Goal: Transaction & Acquisition: Purchase product/service

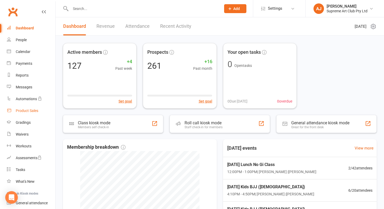
click at [27, 110] on div "Product Sales" at bounding box center [27, 110] width 23 height 4
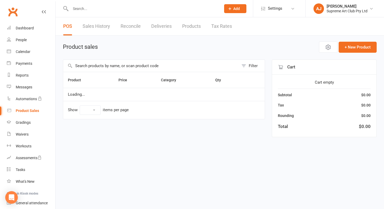
select select "100"
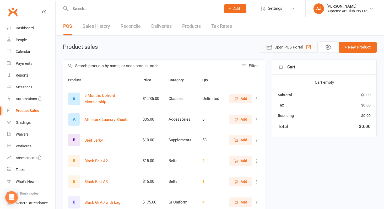
click at [299, 45] on span "Open POS Portal" at bounding box center [288, 47] width 29 height 6
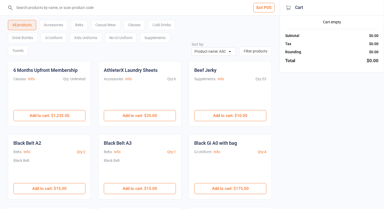
click at [169, 26] on div "Cold Drinks" at bounding box center [161, 25] width 27 height 10
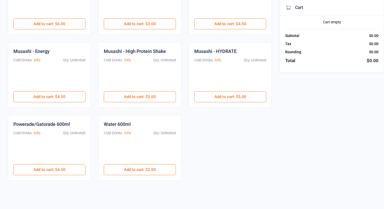
scroll to position [92, 0]
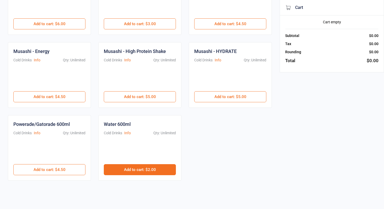
click at [137, 166] on button "Add to cart : $2.00" at bounding box center [140, 169] width 72 height 11
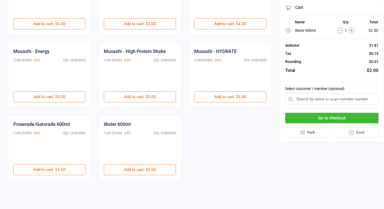
click at [352, 115] on button "Go to checkout" at bounding box center [331, 118] width 93 height 11
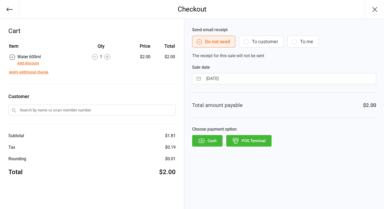
click at [266, 141] on button "POS Terminal" at bounding box center [248, 141] width 45 height 12
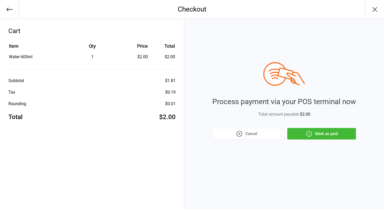
click at [328, 137] on button "Mark as paid" at bounding box center [321, 134] width 69 height 12
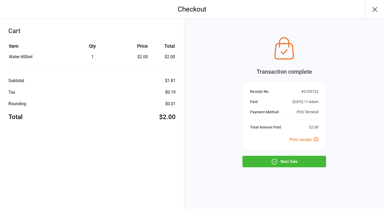
click at [271, 158] on button "Next Sale" at bounding box center [284, 162] width 84 height 12
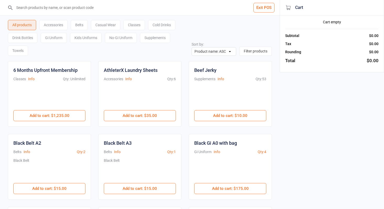
click at [159, 25] on div "Cold Drinks" at bounding box center [161, 25] width 27 height 10
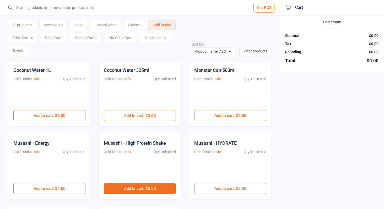
click at [140, 186] on button "Add to cart : $5.00" at bounding box center [140, 188] width 72 height 11
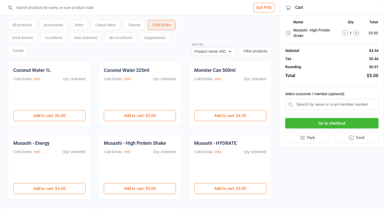
click at [365, 121] on button "Go to checkout" at bounding box center [331, 123] width 93 height 11
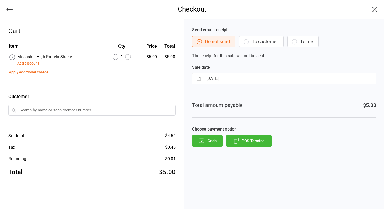
click at [254, 144] on button "POS Terminal" at bounding box center [248, 141] width 45 height 12
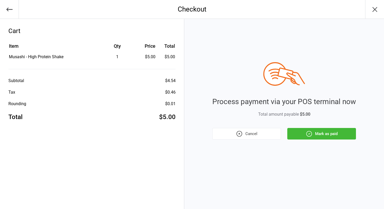
click at [310, 132] on icon "button" at bounding box center [308, 133] width 7 height 7
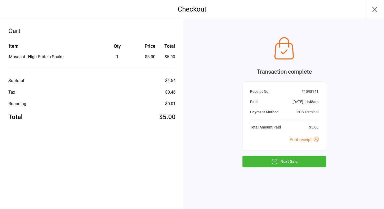
click at [299, 162] on button "Next Sale" at bounding box center [284, 162] width 84 height 12
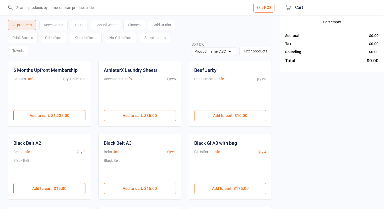
click at [166, 26] on div "Cold Drinks" at bounding box center [161, 25] width 27 height 10
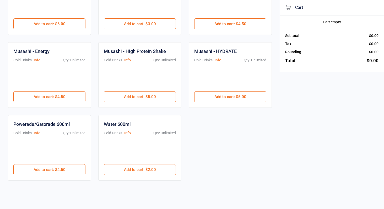
scroll to position [92, 0]
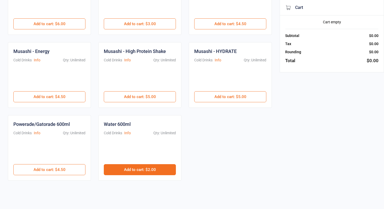
click at [132, 173] on button "Add to cart : $2.00" at bounding box center [140, 169] width 72 height 11
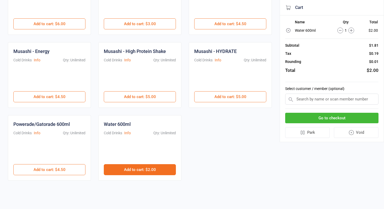
click at [133, 171] on button "Add to cart : $2.00" at bounding box center [140, 169] width 72 height 11
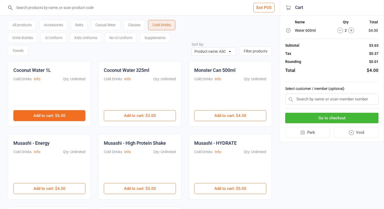
click at [34, 112] on button "Add to cart : $6.00" at bounding box center [49, 115] width 72 height 11
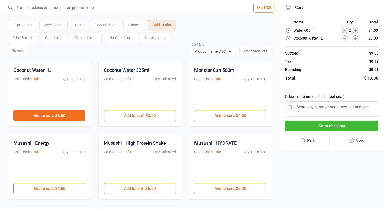
click at [43, 116] on button "Add to cart : $6.00" at bounding box center [49, 115] width 72 height 11
click at [47, 114] on button "Add to cart : $6.00" at bounding box center [49, 115] width 72 height 11
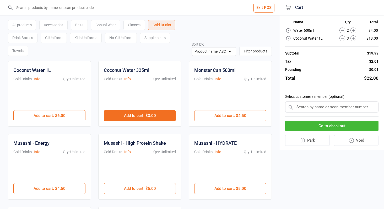
click at [118, 116] on button "Add to cart : $3.00" at bounding box center [140, 115] width 72 height 11
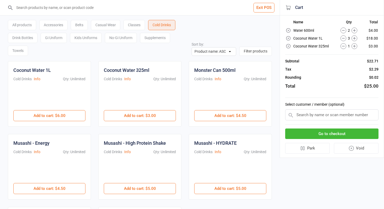
click at [369, 134] on button "Go to checkout" at bounding box center [331, 133] width 93 height 11
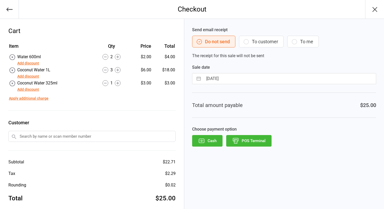
click at [257, 143] on button "POS Terminal" at bounding box center [248, 141] width 45 height 12
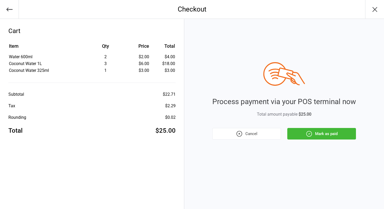
click at [305, 127] on div "Process payment via your POS terminal now Total amount payable $25.00 Cancel Ma…" at bounding box center [284, 100] width 144 height 77
click at [305, 131] on button "Mark as paid" at bounding box center [321, 134] width 69 height 12
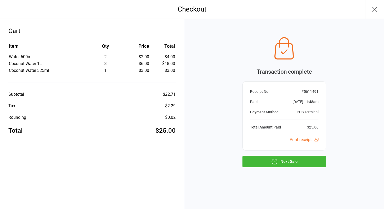
click at [262, 159] on button "Next Sale" at bounding box center [284, 162] width 84 height 12
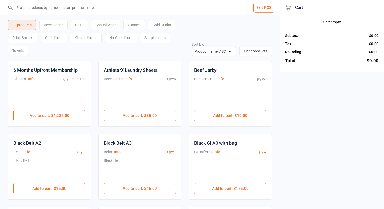
click at [132, 25] on div "Classes" at bounding box center [133, 25] width 21 height 10
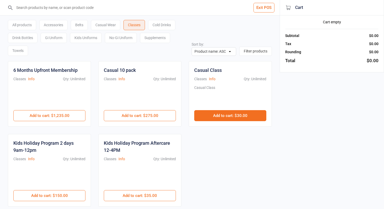
click at [241, 111] on button "Add to cart : $30.00" at bounding box center [230, 115] width 72 height 11
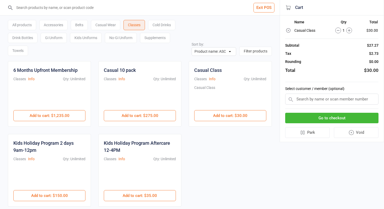
click at [173, 24] on div "Cold Drinks" at bounding box center [161, 25] width 27 height 10
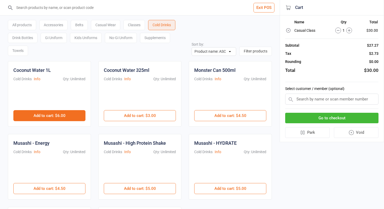
click at [55, 118] on button "Add to cart : $6.00" at bounding box center [49, 115] width 72 height 11
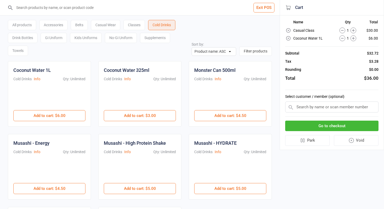
click at [327, 125] on button "Go to checkout" at bounding box center [331, 126] width 93 height 11
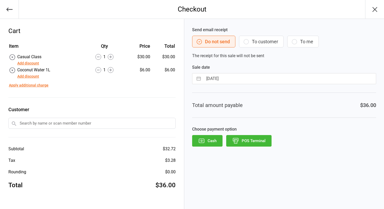
select select "6"
select select "2025"
select select "7"
select select "2025"
select select "8"
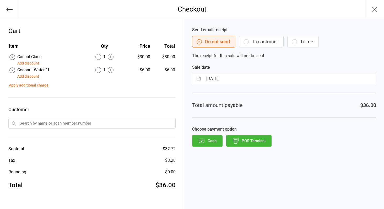
select select "2025"
click at [249, 83] on input "11 Aug 2025" at bounding box center [289, 78] width 172 height 10
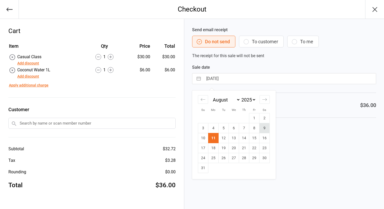
click at [265, 129] on td "9" at bounding box center [264, 128] width 10 height 10
type input "09 Aug 2025"
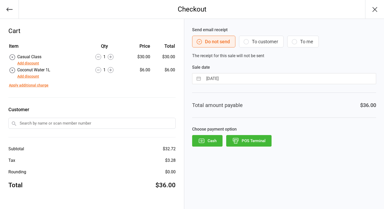
click at [258, 141] on button "POS Terminal" at bounding box center [248, 141] width 45 height 12
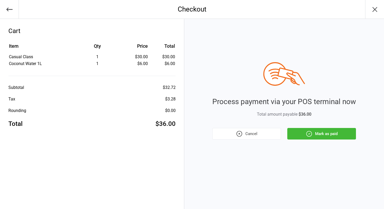
click at [302, 132] on button "Mark as paid" at bounding box center [321, 134] width 69 height 12
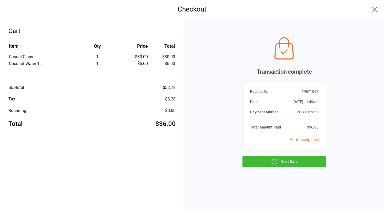
click at [261, 164] on button "Next Sale" at bounding box center [284, 162] width 84 height 12
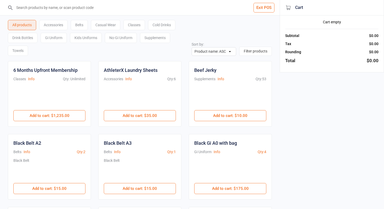
click at [161, 23] on div "Cold Drinks" at bounding box center [161, 25] width 27 height 10
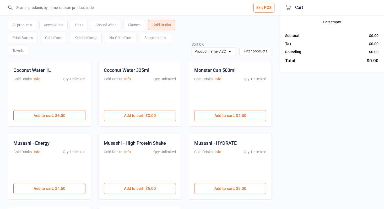
click at [141, 23] on div "Classes" at bounding box center [133, 25] width 21 height 10
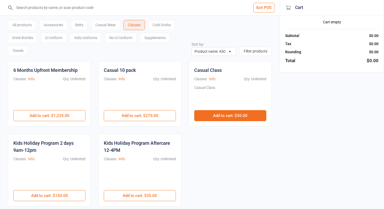
click at [228, 117] on button "Add to cart : $30.00" at bounding box center [230, 115] width 72 height 11
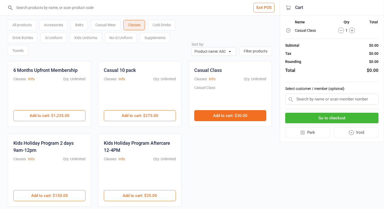
click at [228, 117] on button "Add to cart : $30.00" at bounding box center [230, 115] width 72 height 11
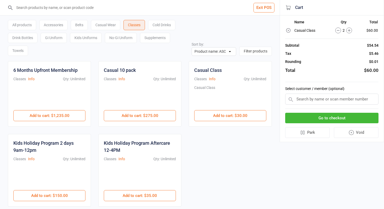
click at [354, 115] on button "Go to checkout" at bounding box center [331, 118] width 93 height 11
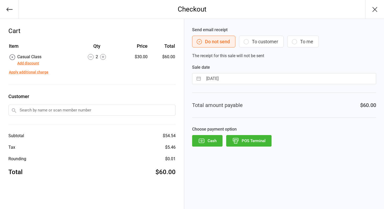
click at [238, 80] on input "11 Aug 2025" at bounding box center [289, 78] width 172 height 10
select select "6"
select select "2025"
select select "7"
select select "2025"
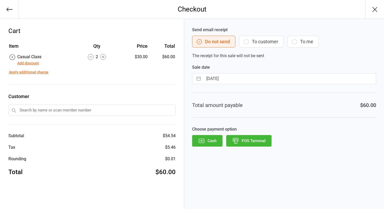
select select "8"
select select "2025"
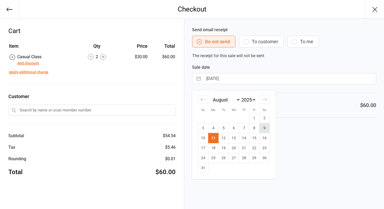
click at [261, 130] on td "9" at bounding box center [264, 128] width 10 height 10
type input "09 Aug 2025"
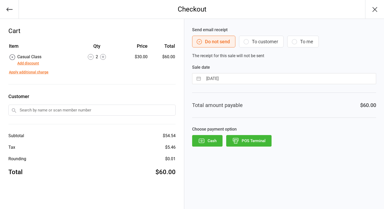
click at [251, 142] on button "POS Terminal" at bounding box center [248, 141] width 45 height 12
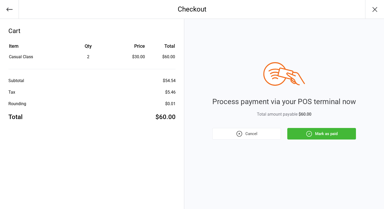
click at [328, 134] on button "Mark as paid" at bounding box center [321, 134] width 69 height 12
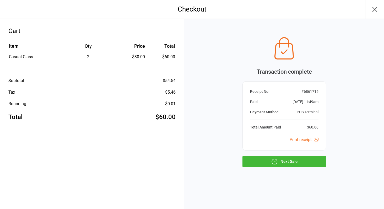
click at [293, 162] on button "Next Sale" at bounding box center [284, 162] width 84 height 12
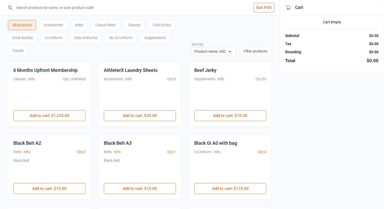
click at [267, 7] on button "Exit POS" at bounding box center [263, 8] width 21 height 10
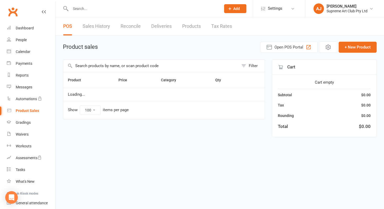
select select "100"
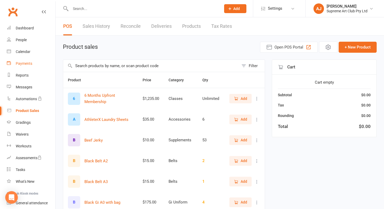
click at [27, 64] on div "Payments" at bounding box center [24, 63] width 17 height 4
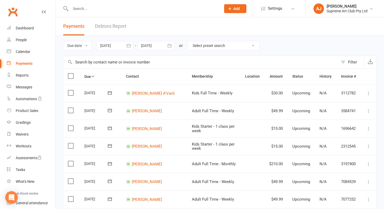
click at [170, 44] on icon "button" at bounding box center [169, 45] width 5 height 5
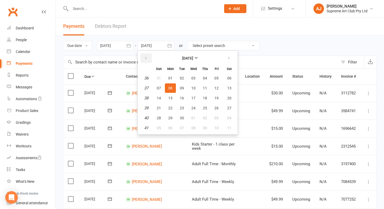
click at [147, 56] on icon "button" at bounding box center [146, 58] width 4 height 4
click at [172, 108] on span "18" at bounding box center [170, 108] width 4 height 4
type input "[DATE]"
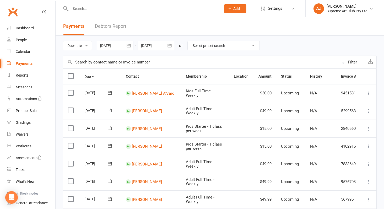
click at [130, 46] on icon "button" at bounding box center [128, 45] width 5 height 5
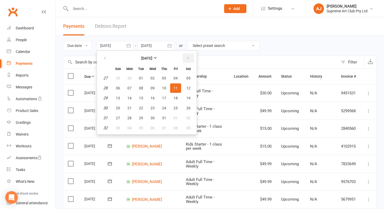
click at [190, 58] on icon "button" at bounding box center [188, 58] width 4 height 4
click at [143, 98] on span "12" at bounding box center [141, 98] width 4 height 4
type input "[DATE]"
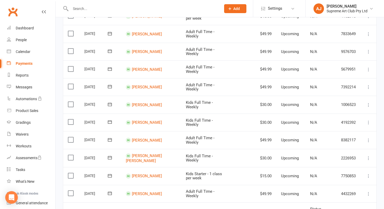
scroll to position [129, 0]
